Goal: Information Seeking & Learning: Learn about a topic

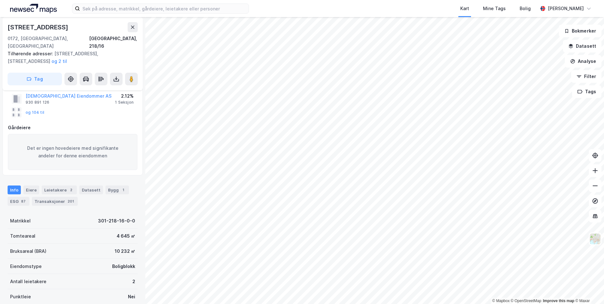
scroll to position [63, 0]
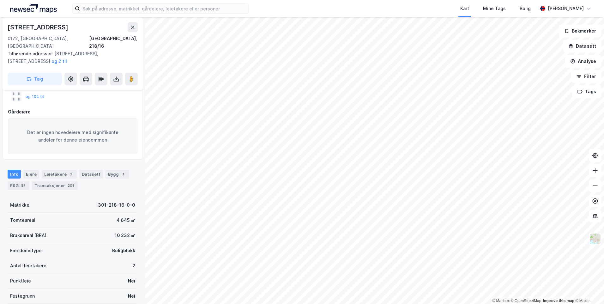
click at [100, 170] on div "Info [PERSON_NAME] 2 Datasett Bygg 1 ESG 87 Transaksjoner 201" at bounding box center [73, 180] width 130 height 20
click at [106, 170] on div "Bygg 1" at bounding box center [117, 174] width 23 height 9
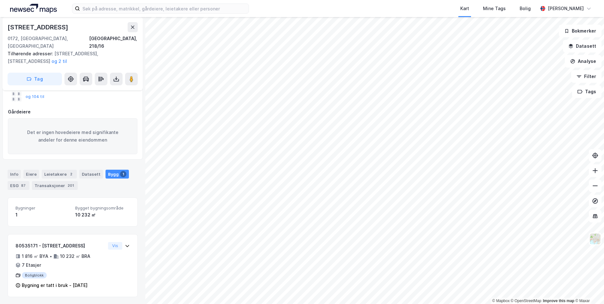
scroll to position [56, 0]
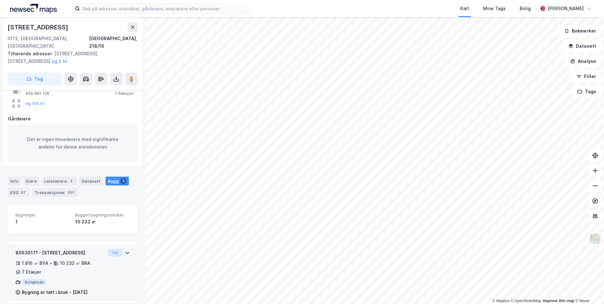
click at [113, 249] on button "Vis" at bounding box center [115, 253] width 14 height 8
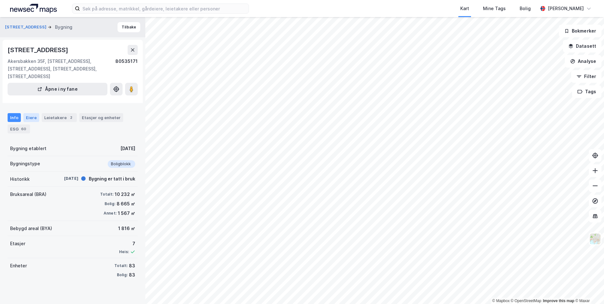
click at [30, 113] on div "Eiere" at bounding box center [31, 117] width 16 height 9
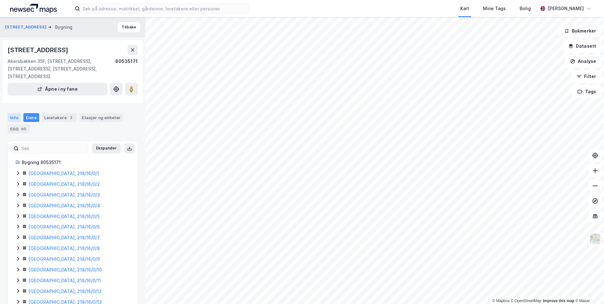
click at [9, 113] on div "Info" at bounding box center [14, 117] width 13 height 9
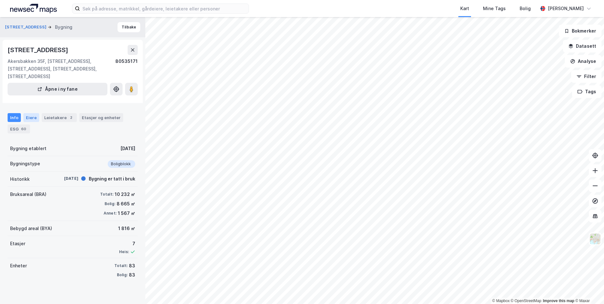
click at [23, 113] on div "Eiere" at bounding box center [31, 117] width 16 height 9
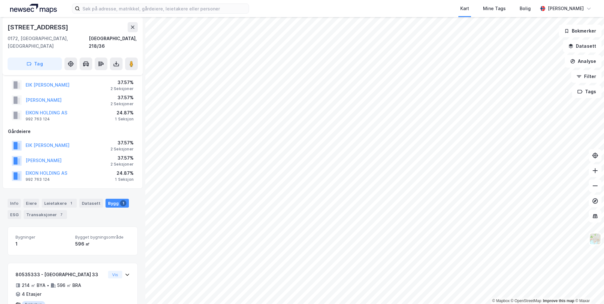
scroll to position [6, 0]
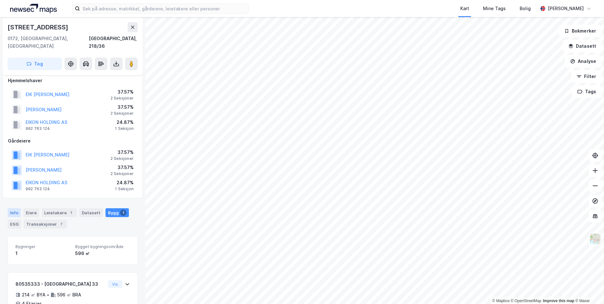
click at [15, 208] on div "Info" at bounding box center [14, 212] width 13 height 9
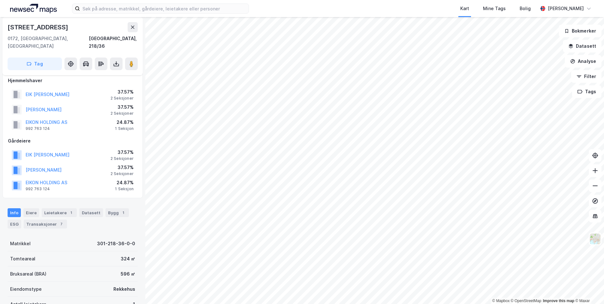
click at [31, 208] on div "Eiere" at bounding box center [31, 212] width 16 height 9
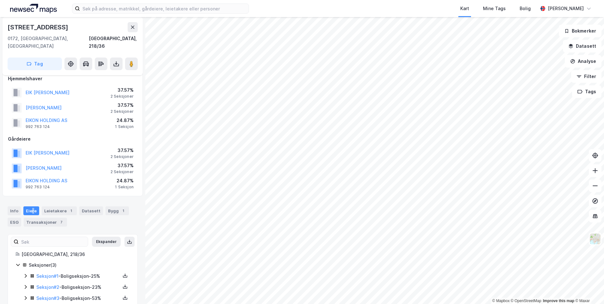
scroll to position [15, 0]
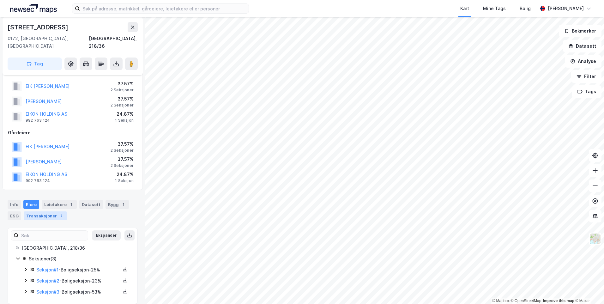
click at [55, 211] on div "Transaksjoner 7" at bounding box center [45, 215] width 43 height 9
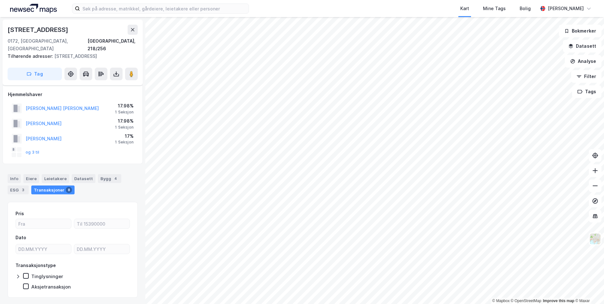
scroll to position [3, 0]
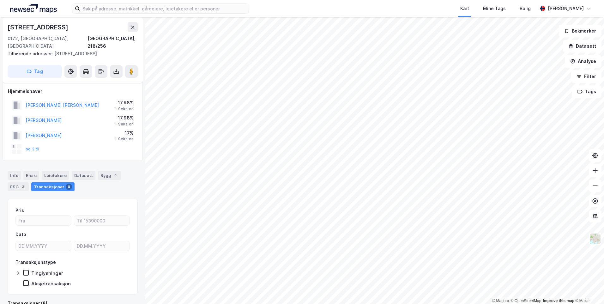
scroll to position [3, 0]
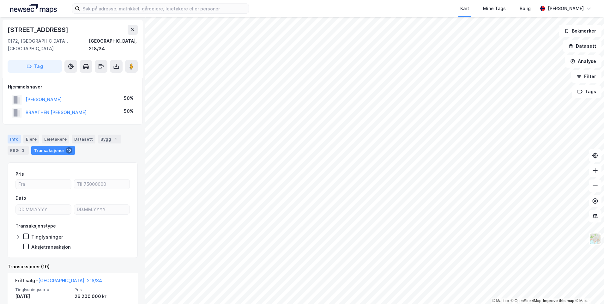
click at [15, 135] on div "Info" at bounding box center [14, 139] width 13 height 9
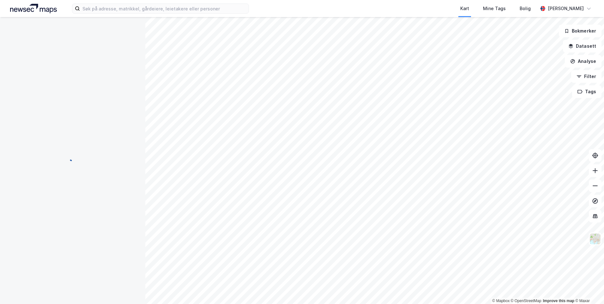
scroll to position [0, 0]
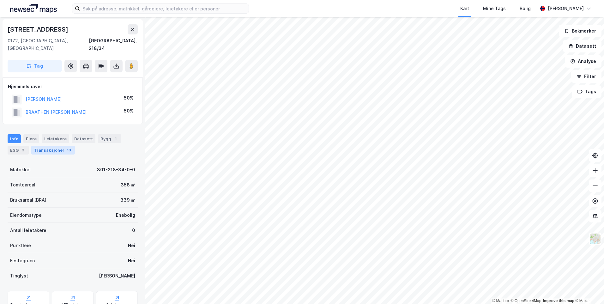
click at [42, 146] on div "Transaksjoner 10" at bounding box center [53, 150] width 44 height 9
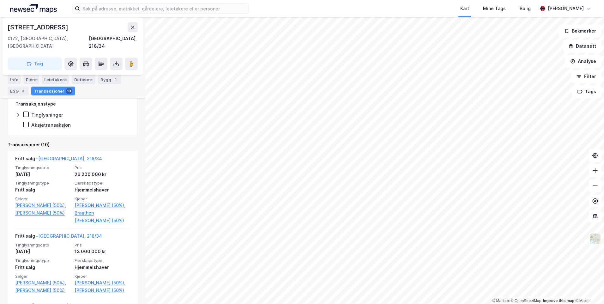
scroll to position [126, 0]
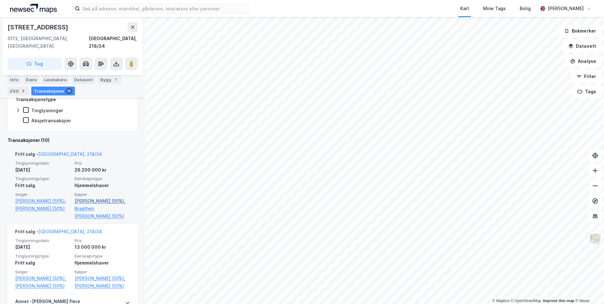
click at [93, 197] on link "[PERSON_NAME] (50%)," at bounding box center [103, 201] width 56 height 8
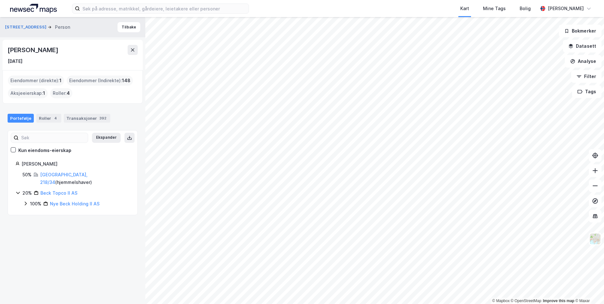
click at [28, 201] on icon at bounding box center [25, 203] width 5 height 5
click at [28, 200] on div "100% Nye Beck Holding II AS" at bounding box center [76, 204] width 107 height 8
click at [78, 114] on div "Transaksjoner 392" at bounding box center [87, 118] width 46 height 9
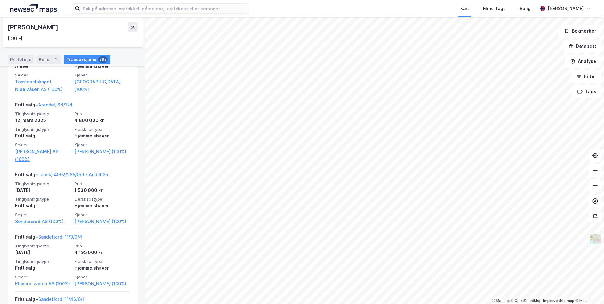
scroll to position [1043, 0]
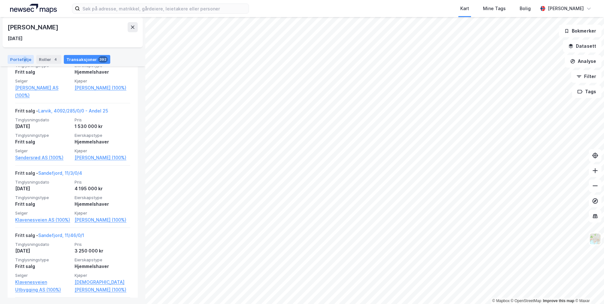
click at [23, 58] on div "Portefølje" at bounding box center [21, 59] width 26 height 9
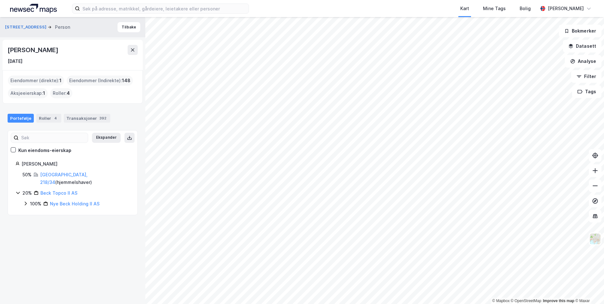
click at [44, 113] on div "Portefølje Roller 4 Transaksjoner 392" at bounding box center [72, 115] width 145 height 19
click at [64, 117] on div "Transaksjoner 392" at bounding box center [87, 118] width 46 height 9
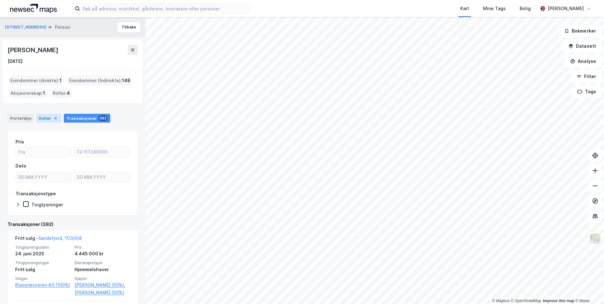
click at [49, 118] on div "Roller 4" at bounding box center [48, 118] width 25 height 9
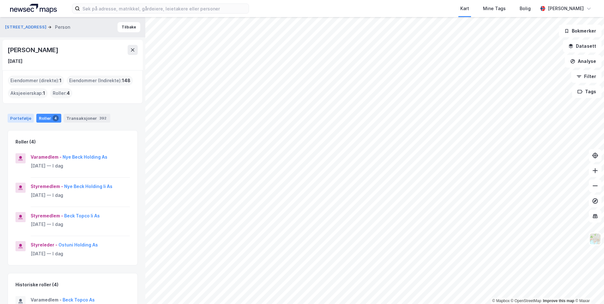
click at [23, 120] on div "Portefølje" at bounding box center [21, 118] width 26 height 9
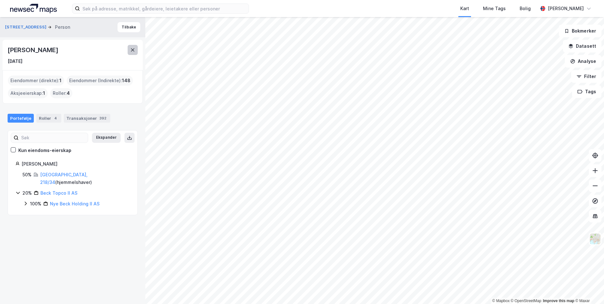
click at [134, 49] on icon at bounding box center [132, 49] width 3 height 3
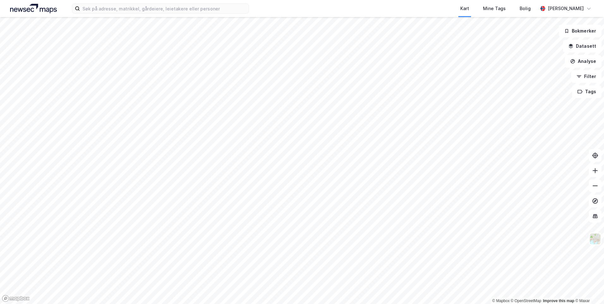
click at [199, 304] on html "Kart Mine Tags Bolig [PERSON_NAME] © Mapbox © OpenStreetMap Improve this map © …" at bounding box center [302, 152] width 604 height 304
click at [459, 304] on html "Kart Mine Tags Bolig [PERSON_NAME] © Mapbox © OpenStreetMap Improve this map © …" at bounding box center [302, 152] width 604 height 304
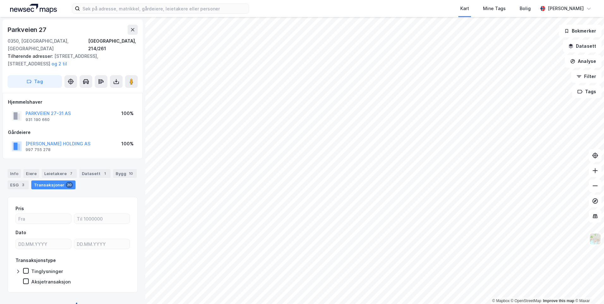
scroll to position [4, 0]
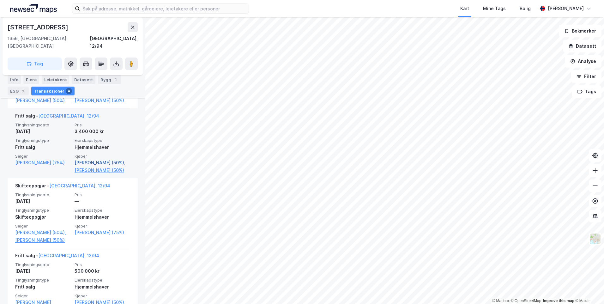
scroll to position [182, 0]
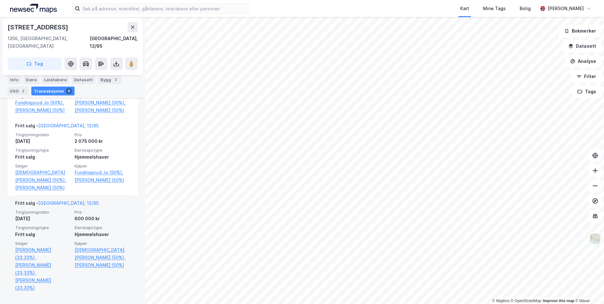
scroll to position [309, 0]
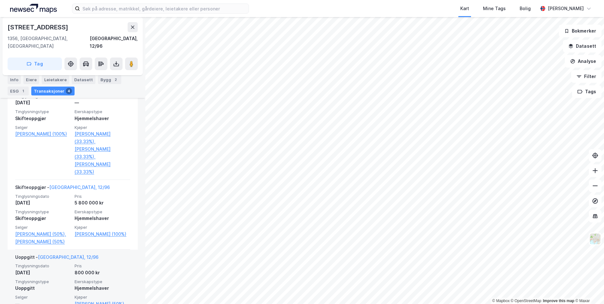
scroll to position [262, 0]
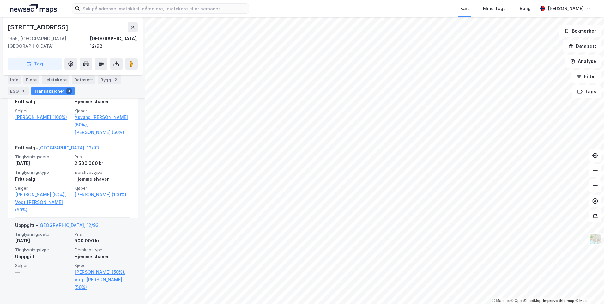
scroll to position [216, 0]
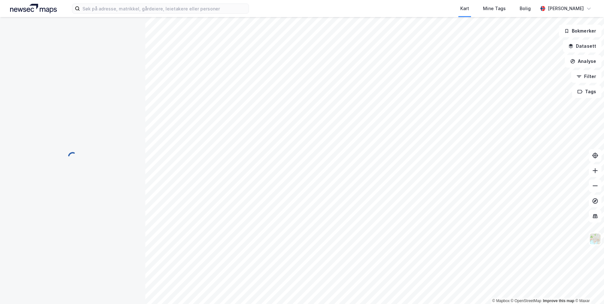
scroll to position [62, 0]
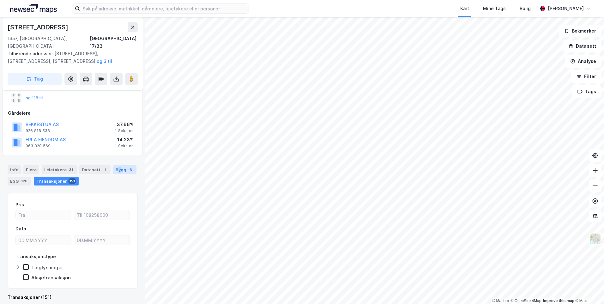
click at [116, 165] on div "Bygg 6" at bounding box center [124, 169] width 23 height 9
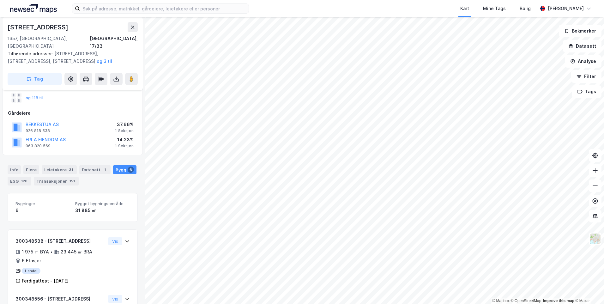
click at [128, 167] on div "6" at bounding box center [131, 170] width 6 height 6
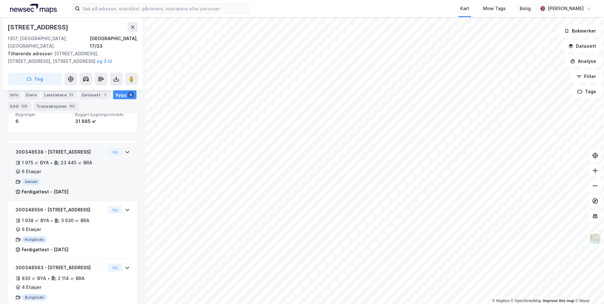
scroll to position [155, 0]
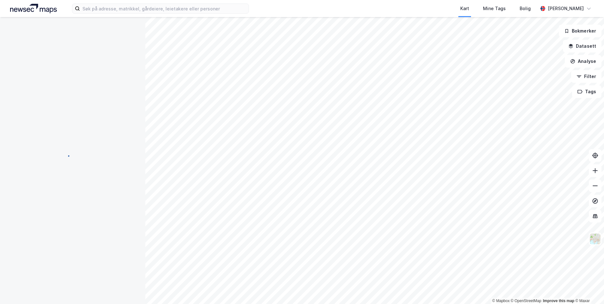
scroll to position [151, 0]
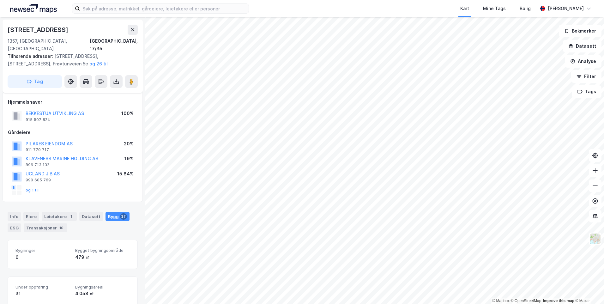
scroll to position [151, 0]
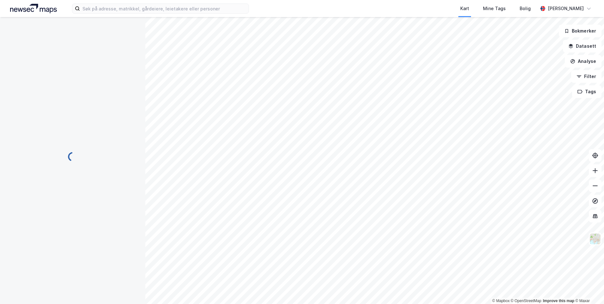
scroll to position [58, 0]
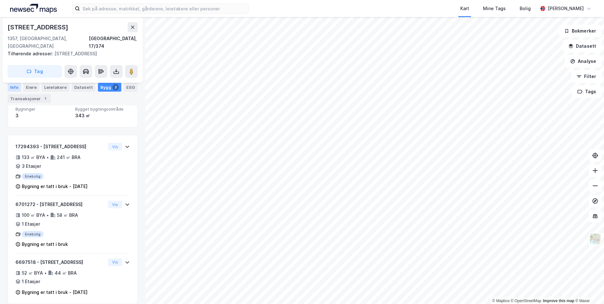
click at [15, 85] on div "Info" at bounding box center [14, 87] width 13 height 9
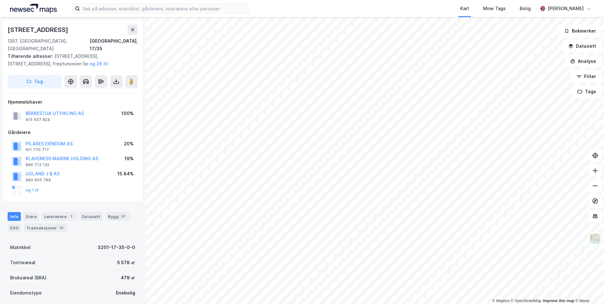
scroll to position [1, 0]
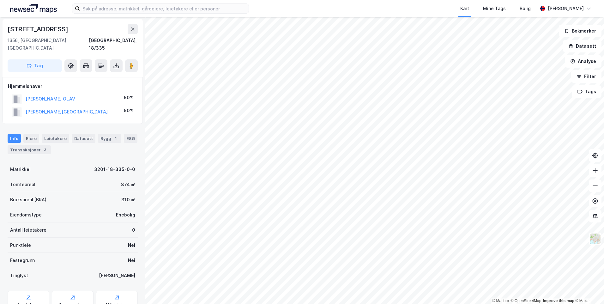
scroll to position [1, 0]
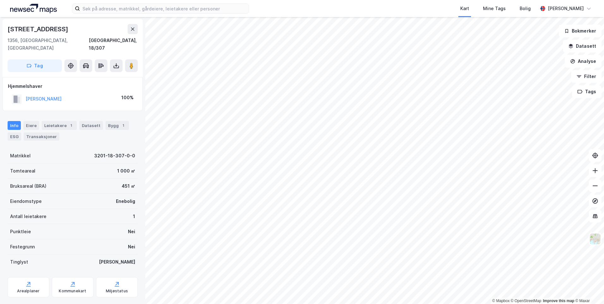
scroll to position [1, 0]
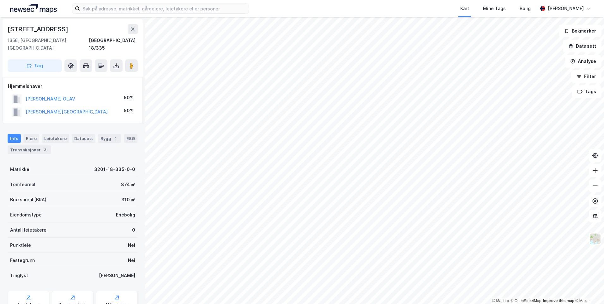
click at [604, 170] on html "Kart Mine Tags Bolig [PERSON_NAME] © Mapbox © OpenStreetMap Improve this map © …" at bounding box center [302, 152] width 604 height 304
click at [131, 32] on button at bounding box center [133, 29] width 10 height 10
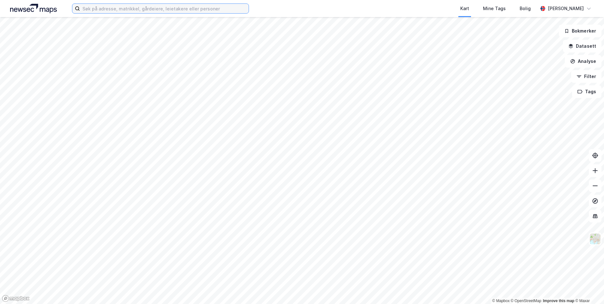
click at [122, 11] on input at bounding box center [164, 8] width 169 height 9
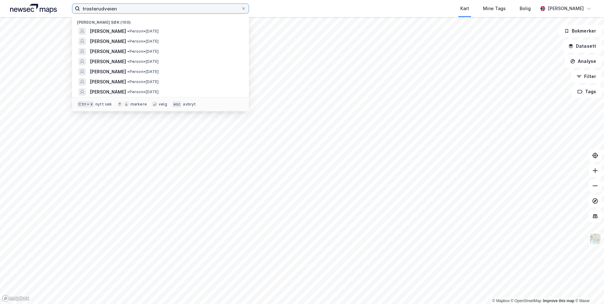
type input "trosterudveien"
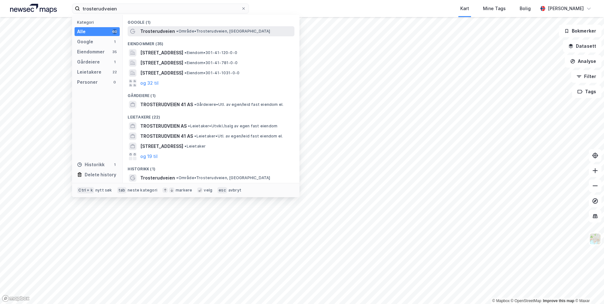
click at [176, 34] on span "• Område • Trosterudveien, [GEOGRAPHIC_DATA]" at bounding box center [223, 31] width 94 height 5
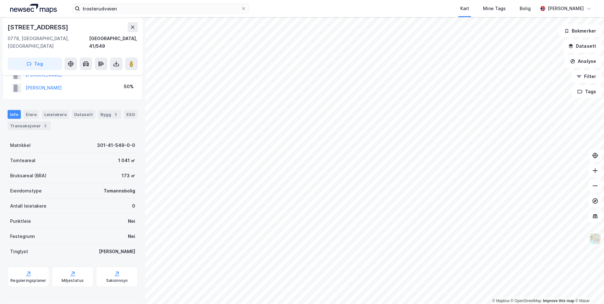
scroll to position [46, 0]
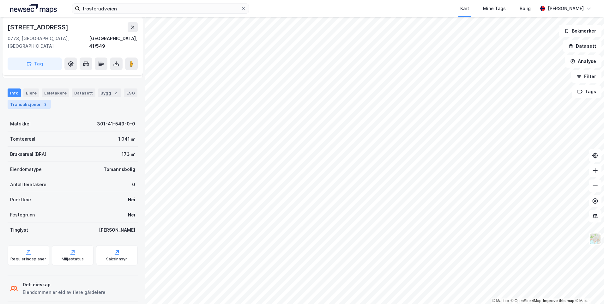
click at [48, 100] on div "Info [PERSON_NAME] Datasett Bygg 2 ESG Transaksjoner 2" at bounding box center [73, 99] width 130 height 20
click at [45, 100] on div "Transaksjoner 2" at bounding box center [29, 104] width 43 height 9
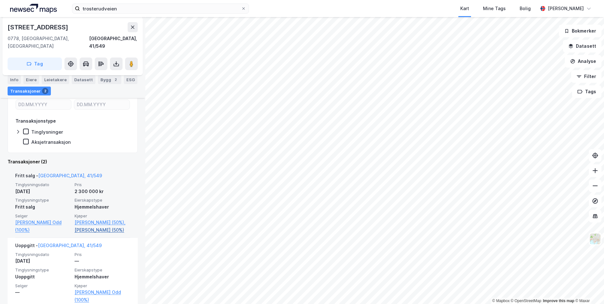
scroll to position [124, 0]
